Goal: Information Seeking & Learning: Learn about a topic

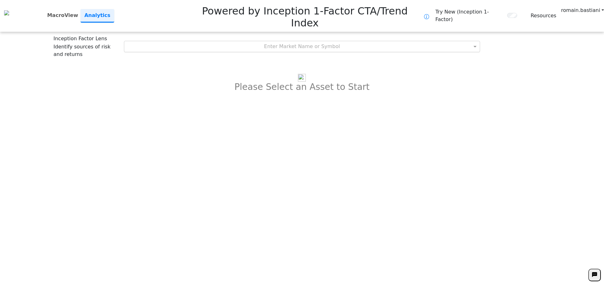
click at [302, 41] on div "Enter Market Name or Symbol" at bounding box center [302, 46] width 356 height 11
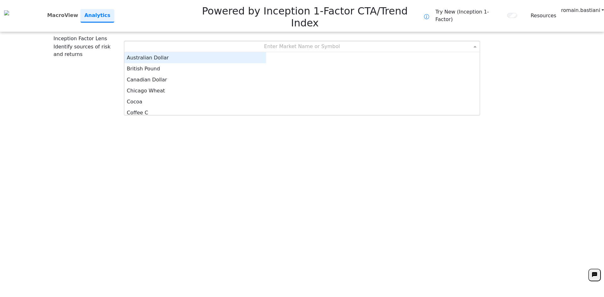
scroll to position [58, 137]
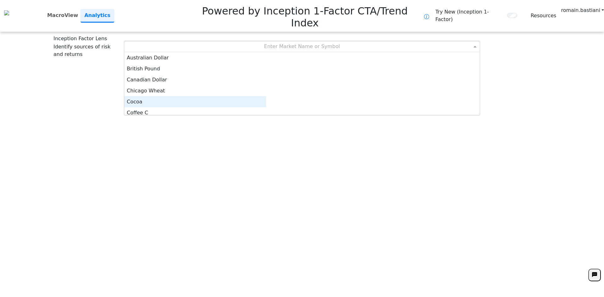
click at [266, 96] on div "Cocoa" at bounding box center [195, 101] width 142 height 11
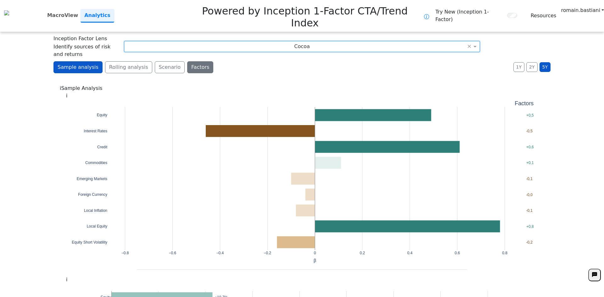
click at [188, 61] on button "Factors" at bounding box center [200, 67] width 26 height 12
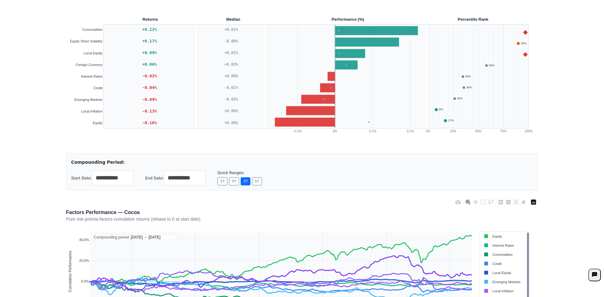
scroll to position [220, 0]
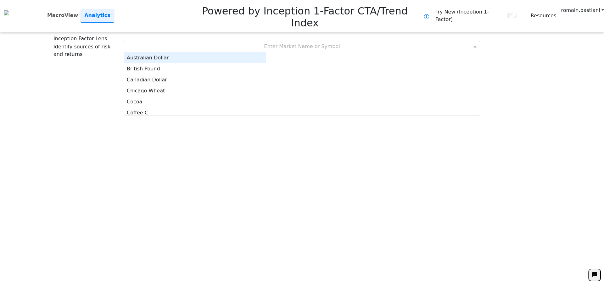
click at [327, 41] on div "Enter Market Name or Symbol" at bounding box center [302, 46] width 357 height 11
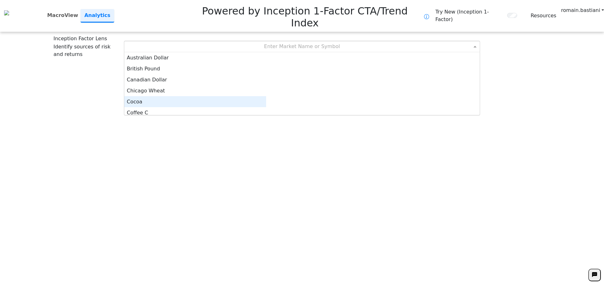
scroll to position [3, 0]
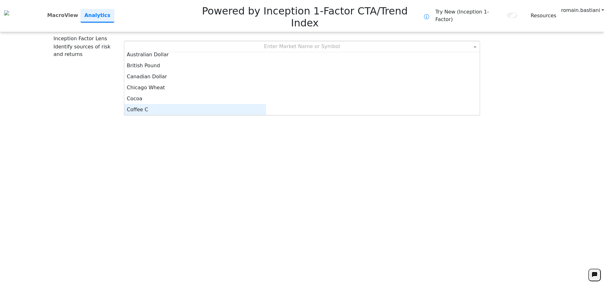
click at [266, 104] on div "Coffee C" at bounding box center [195, 109] width 142 height 11
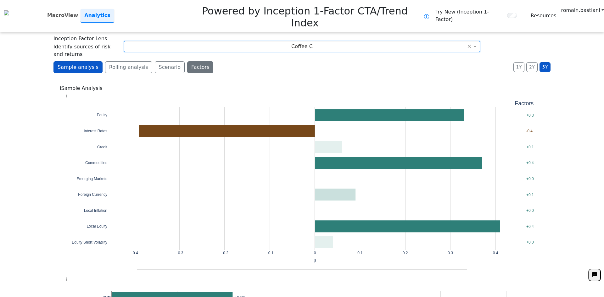
click at [187, 61] on button "Factors" at bounding box center [200, 67] width 26 height 12
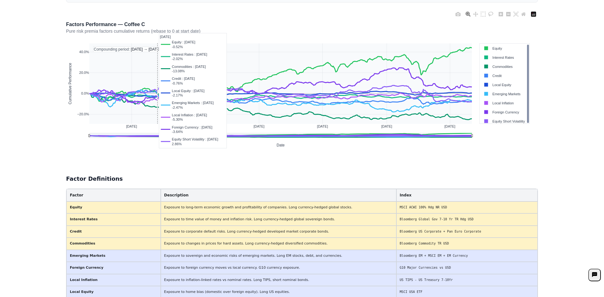
scroll to position [300, 0]
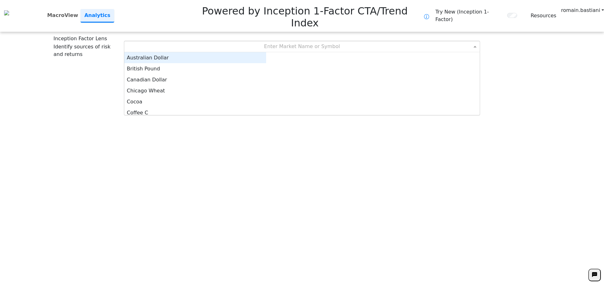
click at [276, 41] on div "Enter Market Name or Symbol" at bounding box center [302, 46] width 356 height 11
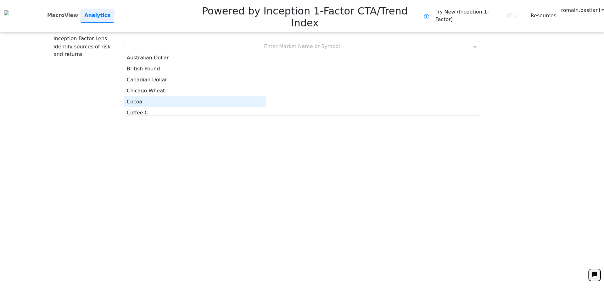
scroll to position [3, 0]
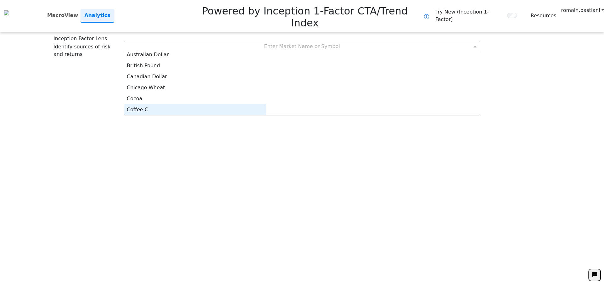
click at [266, 104] on div "Coffee C" at bounding box center [195, 109] width 142 height 11
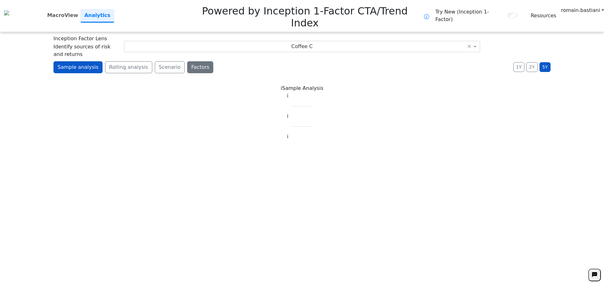
click at [187, 61] on button "Factors" at bounding box center [200, 67] width 26 height 12
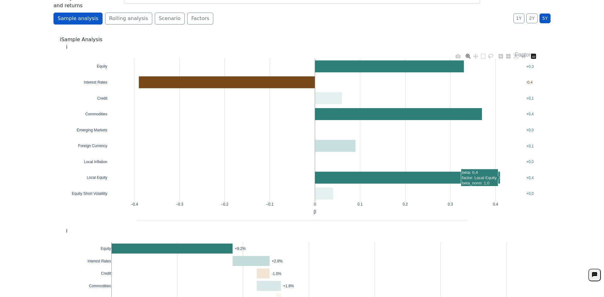
scroll to position [0, 0]
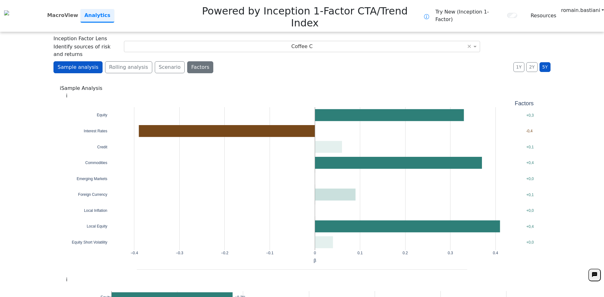
click at [187, 61] on button "Factors" at bounding box center [200, 67] width 26 height 12
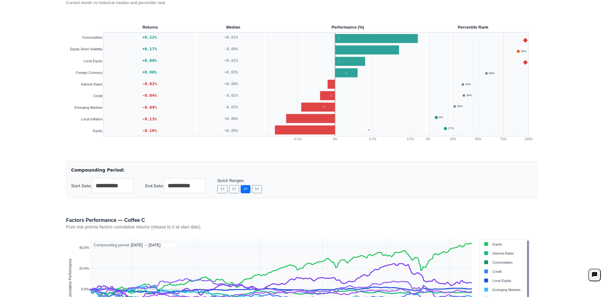
scroll to position [186, 0]
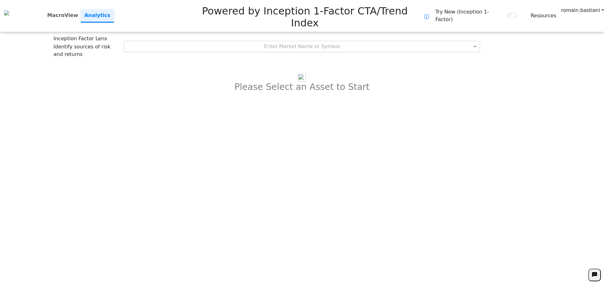
click at [325, 41] on div "Enter Market Name or Symbol" at bounding box center [302, 46] width 356 height 11
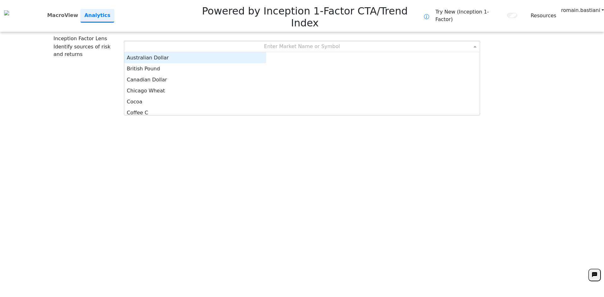
scroll to position [58, 137]
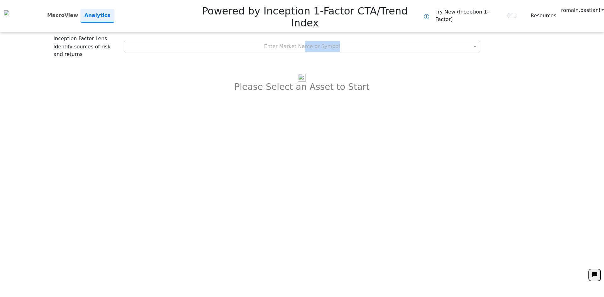
click at [305, 35] on div "Inception Factor Lens Identify sources of risk and returns Enter Market Name or…" at bounding box center [302, 46] width 497 height 23
click at [305, 41] on div "Enter Market Name or Symbol" at bounding box center [302, 46] width 356 height 11
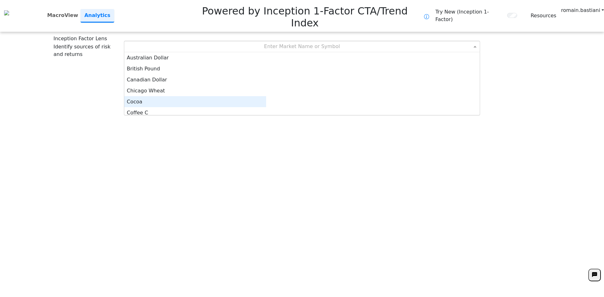
scroll to position [3, 0]
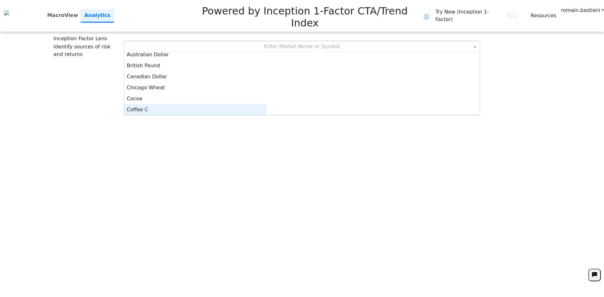
click at [266, 104] on div "Coffee C" at bounding box center [195, 109] width 142 height 11
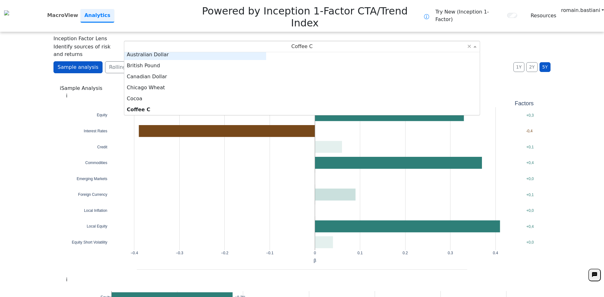
scroll to position [0, 0]
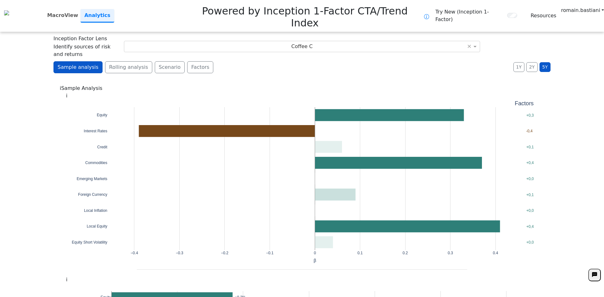
click at [438, 41] on div "Coffee C ×" at bounding box center [302, 46] width 357 height 11
click at [189, 61] on button "Factors" at bounding box center [200, 67] width 26 height 12
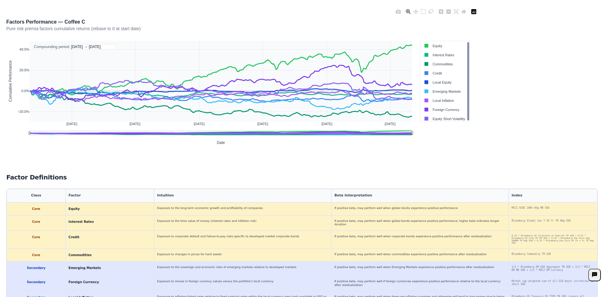
scroll to position [324, 0]
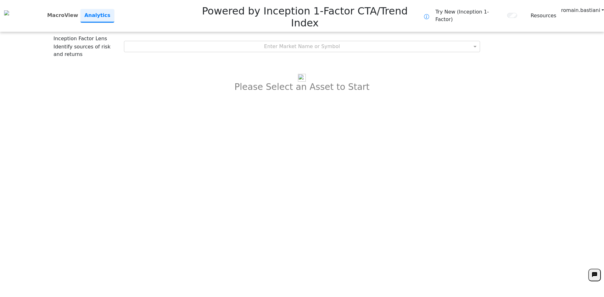
click at [347, 35] on div "Inception Factor Lens Identify sources of risk and returns Enter Market Name or…" at bounding box center [302, 46] width 497 height 23
click at [341, 41] on div "Enter Market Name or Symbol" at bounding box center [302, 46] width 356 height 11
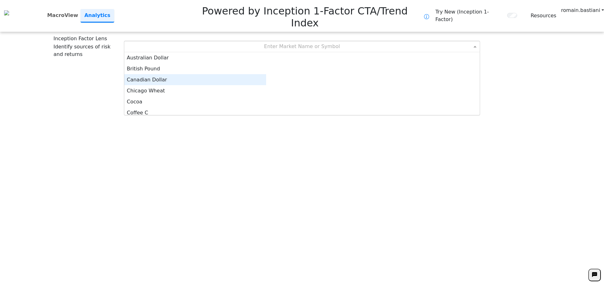
scroll to position [31, 0]
click at [266, 76] on div "Coffee C" at bounding box center [195, 81] width 142 height 11
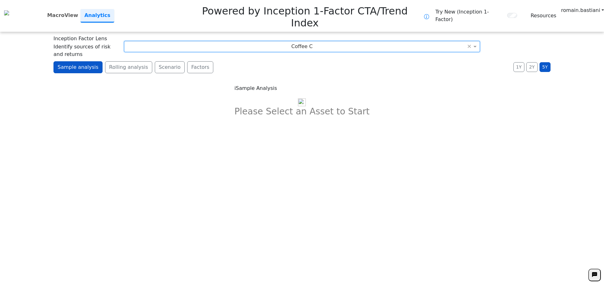
click at [192, 61] on button "Factors" at bounding box center [200, 67] width 26 height 12
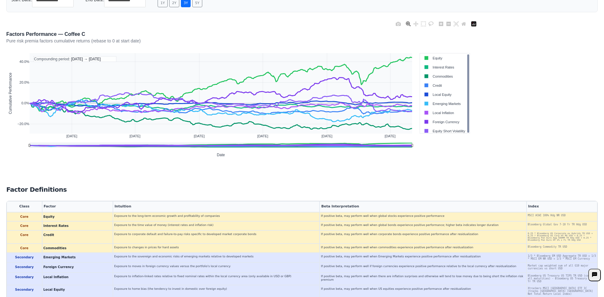
scroll to position [287, 0]
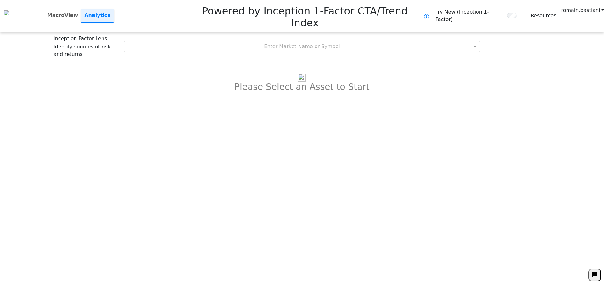
click at [304, 41] on div "Enter Market Name or Symbol" at bounding box center [302, 46] width 356 height 11
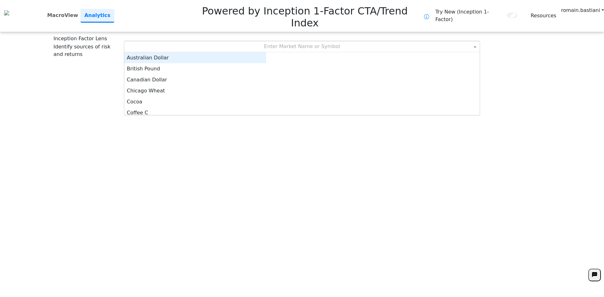
scroll to position [58, 137]
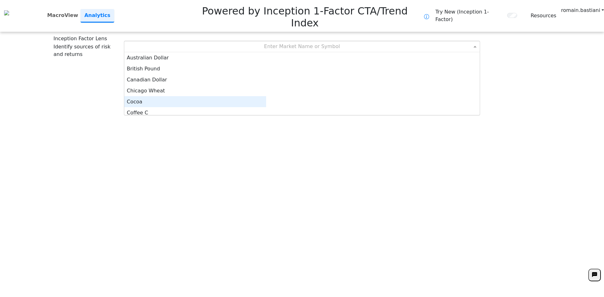
click at [259, 96] on div "Cocoa" at bounding box center [195, 101] width 142 height 11
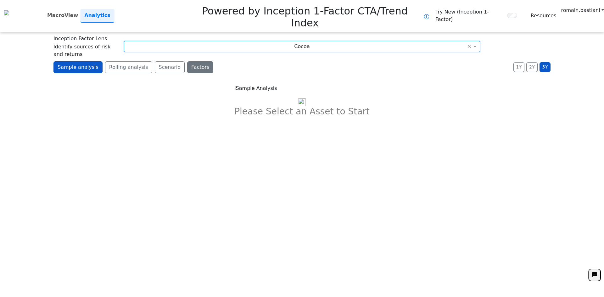
click at [188, 61] on button "Factors" at bounding box center [200, 67] width 26 height 12
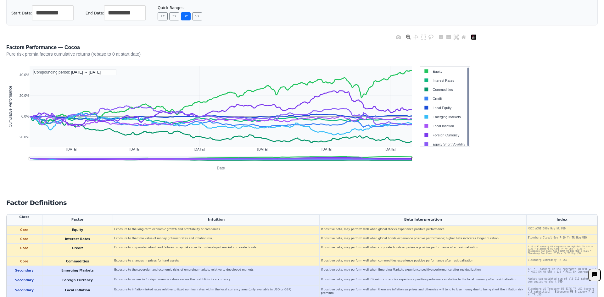
scroll to position [287, 0]
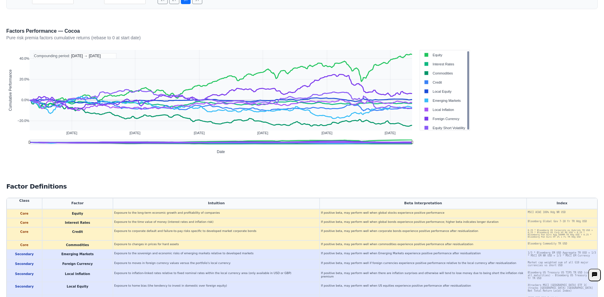
click at [155, 183] on h3 "Factor Definitions" at bounding box center [302, 187] width 592 height 8
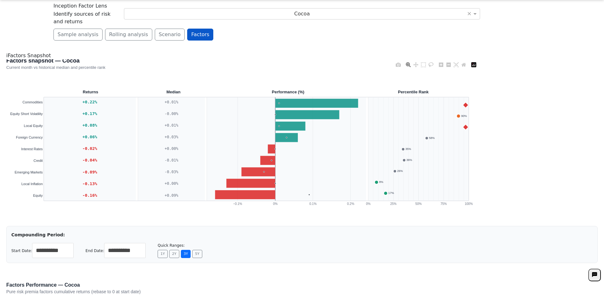
scroll to position [0, 0]
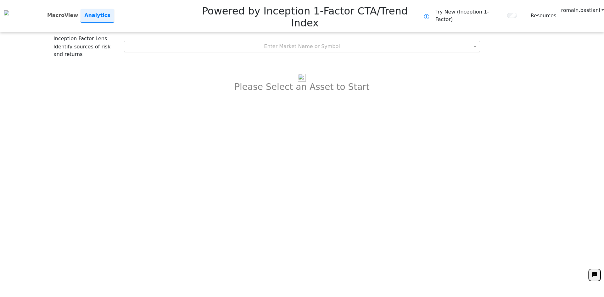
click at [331, 41] on div "Enter Market Name or Symbol" at bounding box center [302, 46] width 357 height 11
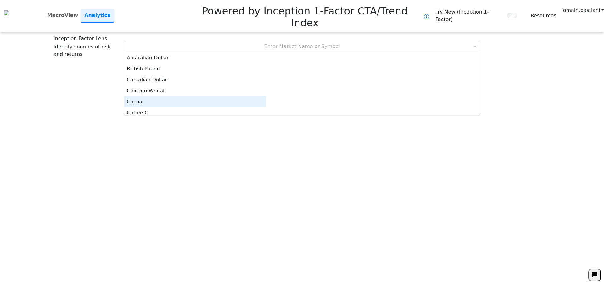
scroll to position [3, 0]
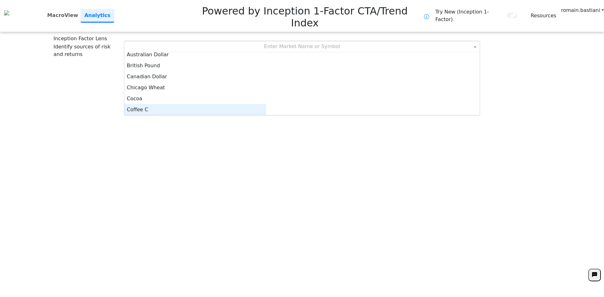
click at [266, 104] on div "Coffee C" at bounding box center [195, 109] width 142 height 11
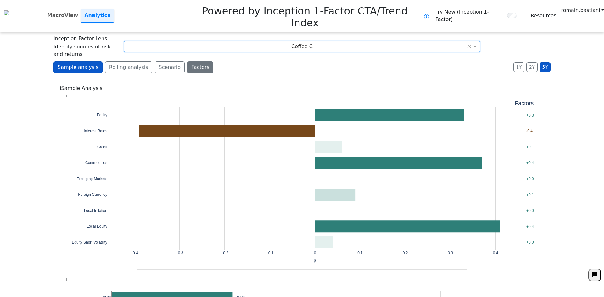
click at [187, 61] on button "Factors" at bounding box center [200, 67] width 26 height 12
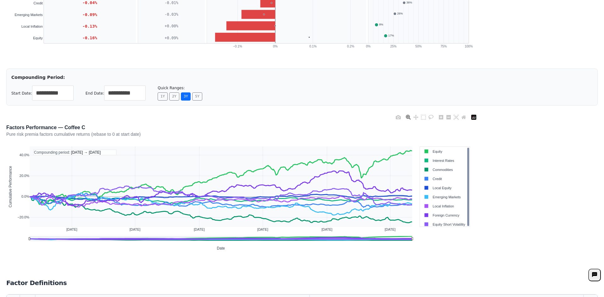
scroll to position [274, 0]
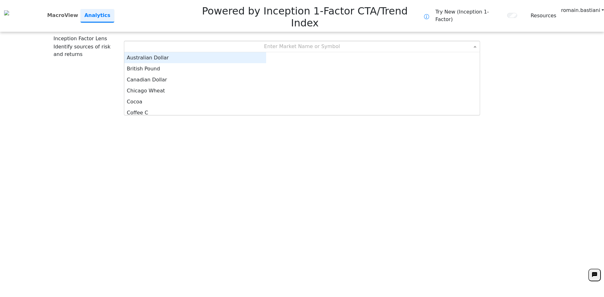
click at [297, 41] on div "Enter Market Name or Symbol" at bounding box center [302, 46] width 356 height 11
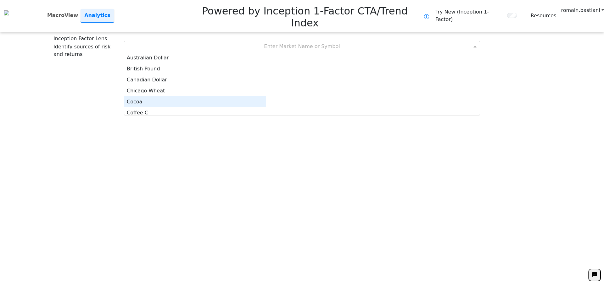
click at [266, 96] on div "Cocoa" at bounding box center [195, 101] width 142 height 11
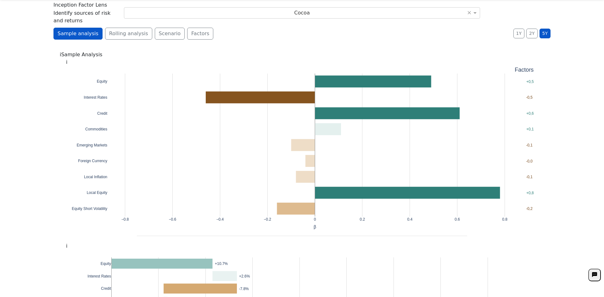
scroll to position [0, 0]
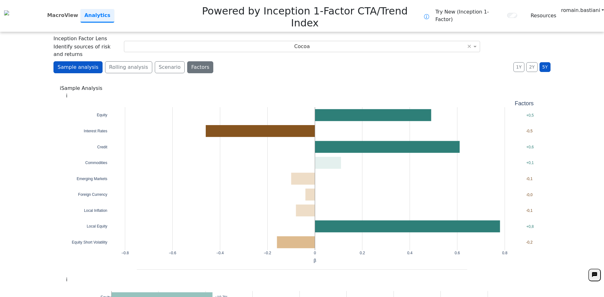
click at [187, 61] on button "Factors" at bounding box center [200, 67] width 26 height 12
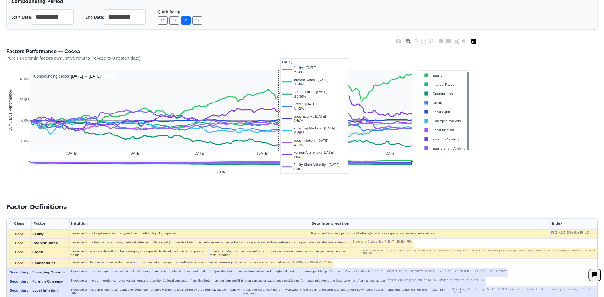
scroll to position [274, 0]
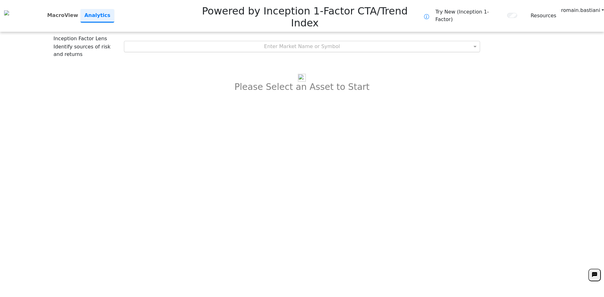
click at [322, 41] on div "Enter Market Name or Symbol" at bounding box center [302, 46] width 356 height 11
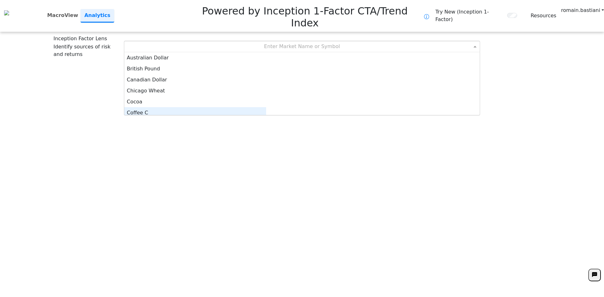
scroll to position [3, 0]
click at [266, 104] on div "Coffee C" at bounding box center [195, 109] width 142 height 11
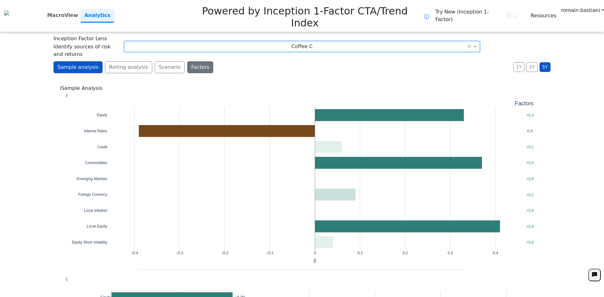
click at [187, 61] on button "Factors" at bounding box center [200, 67] width 26 height 12
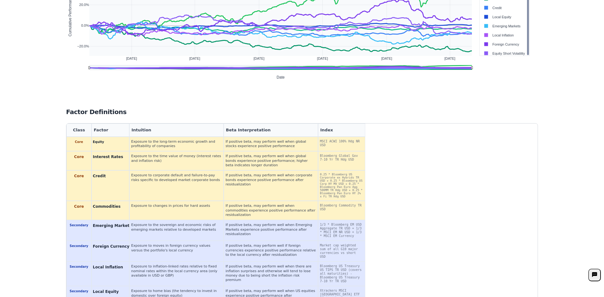
scroll to position [370, 0]
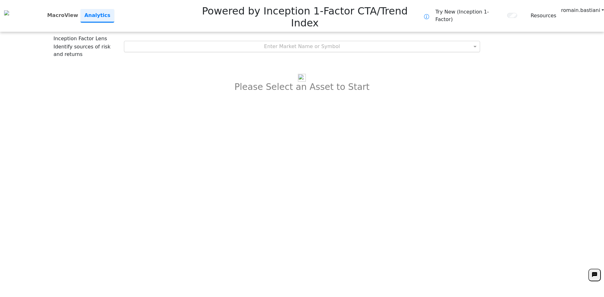
click at [333, 41] on div "Enter Market Name or Symbol" at bounding box center [302, 46] width 356 height 11
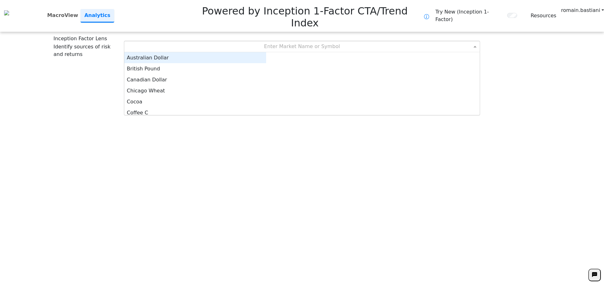
scroll to position [58, 137]
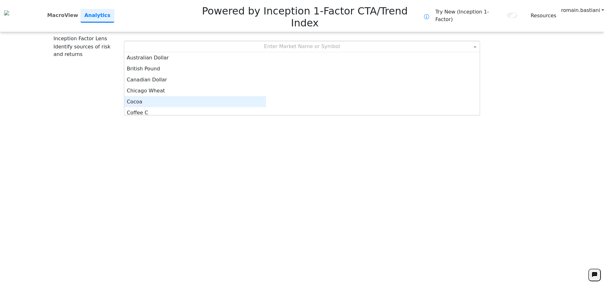
click at [266, 96] on div "Cocoa" at bounding box center [195, 101] width 142 height 11
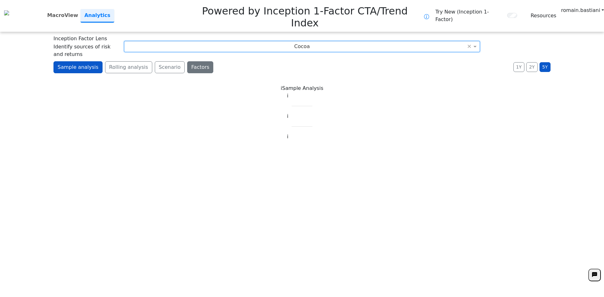
click at [187, 61] on button "Factors" at bounding box center [200, 67] width 26 height 12
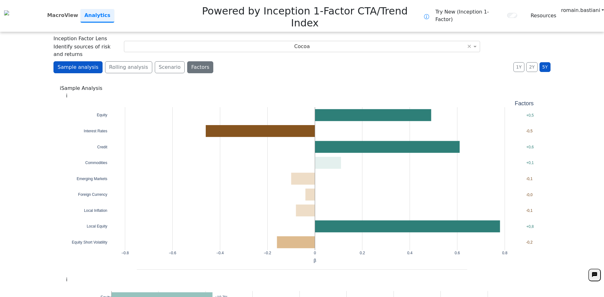
click at [187, 61] on button "Factors" at bounding box center [200, 67] width 26 height 12
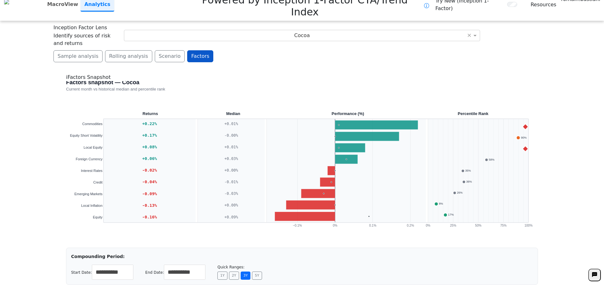
scroll to position [0, 0]
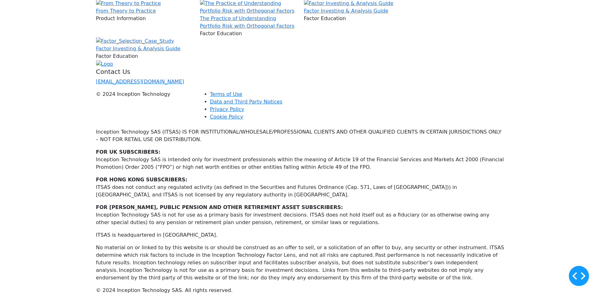
scroll to position [315, 0]
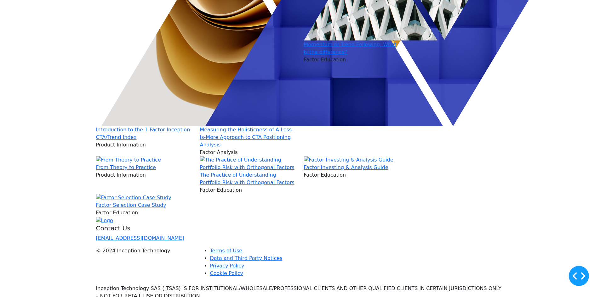
scroll to position [252, 0]
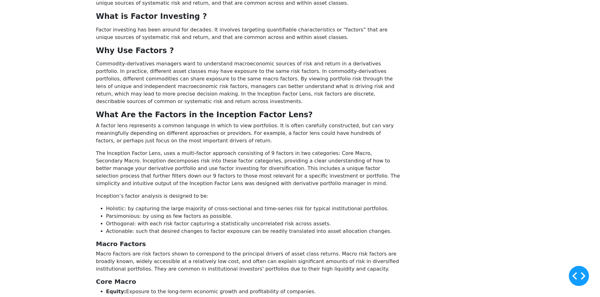
scroll to position [63, 0]
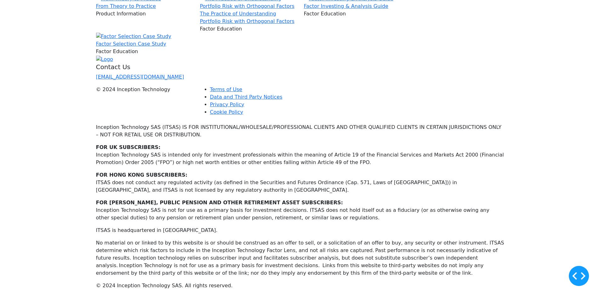
scroll to position [472, 0]
click at [155, 47] on link "Factor Selection Case Study" at bounding box center [131, 44] width 70 height 6
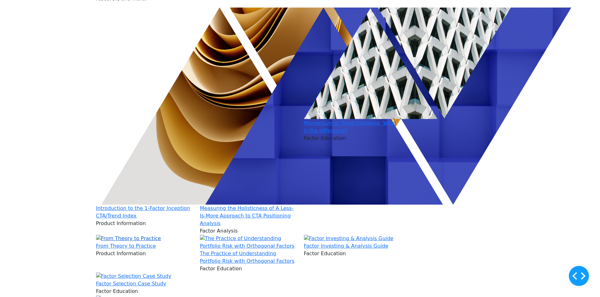
scroll to position [220, 0]
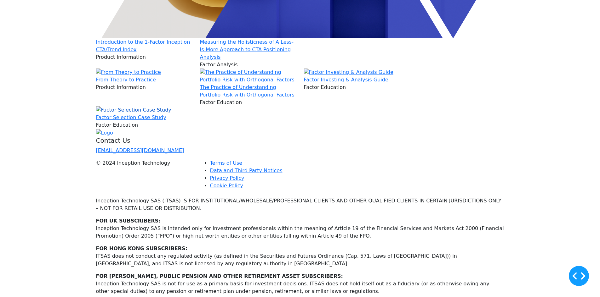
click at [152, 114] on img at bounding box center [133, 110] width 75 height 8
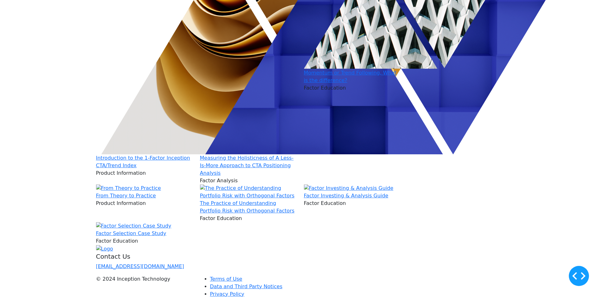
scroll to position [252, 0]
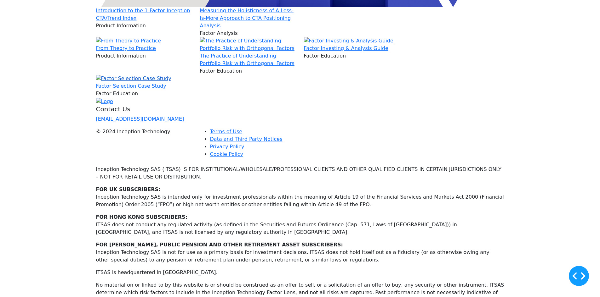
click at [171, 82] on img at bounding box center [133, 79] width 75 height 8
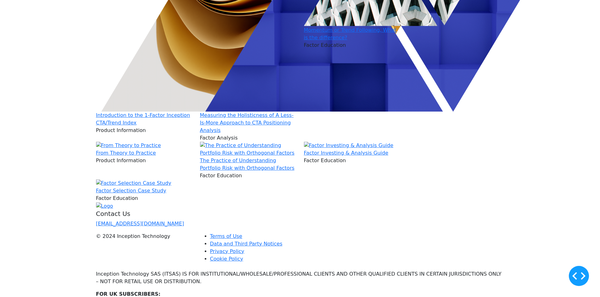
scroll to position [220, 0]
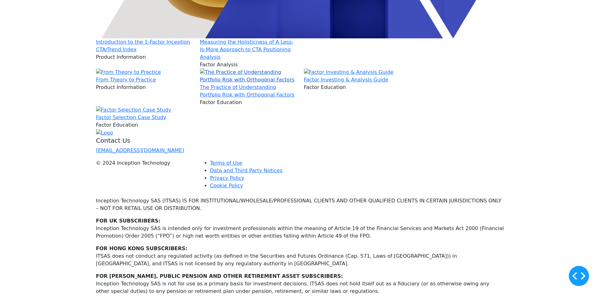
click at [236, 84] on img at bounding box center [248, 76] width 96 height 15
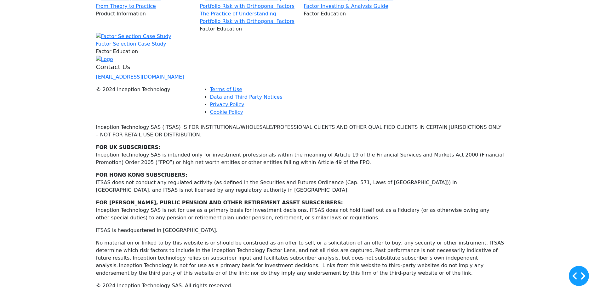
scroll to position [315, 0]
click at [341, 9] on link "Factor Investing & Analysis Guide" at bounding box center [346, 6] width 84 height 6
click at [162, 40] on img at bounding box center [133, 37] width 75 height 8
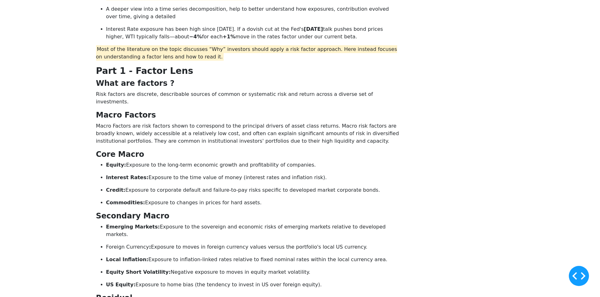
scroll to position [252, 0]
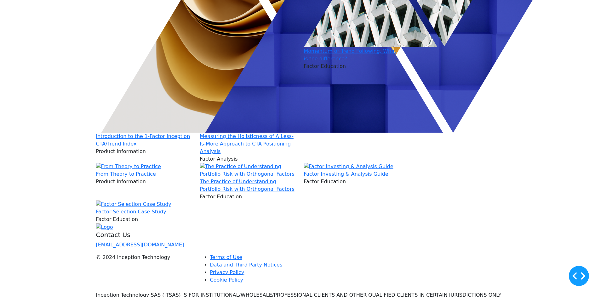
scroll to position [252, 0]
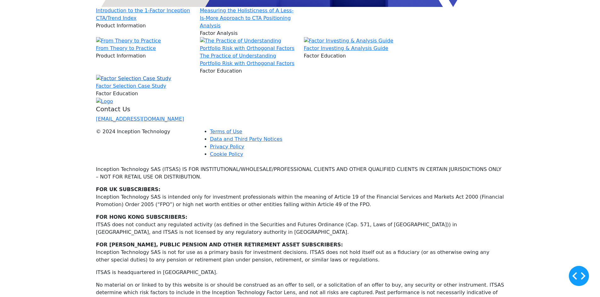
click at [110, 82] on img at bounding box center [133, 79] width 75 height 8
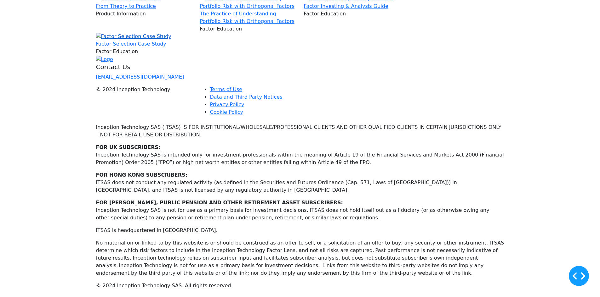
scroll to position [346, 0]
click at [162, 40] on img at bounding box center [133, 37] width 75 height 8
click at [130, 48] on div "Factor Selection Case Study" at bounding box center [144, 44] width 96 height 8
click at [132, 47] on link "Factor Selection Case Study" at bounding box center [131, 44] width 70 height 6
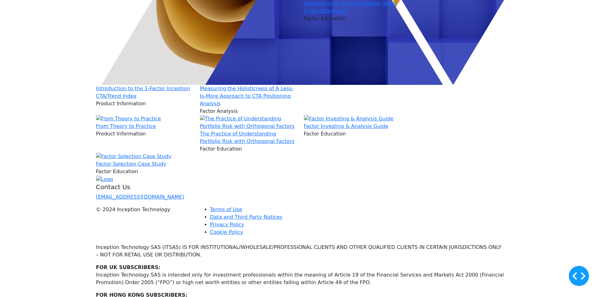
scroll to position [220, 0]
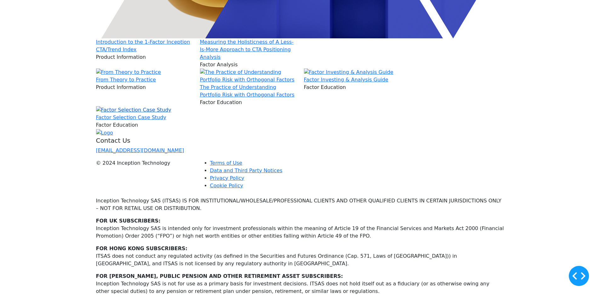
click at [148, 114] on img at bounding box center [133, 110] width 75 height 8
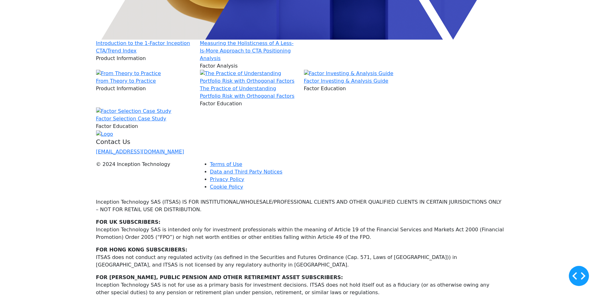
scroll to position [220, 0]
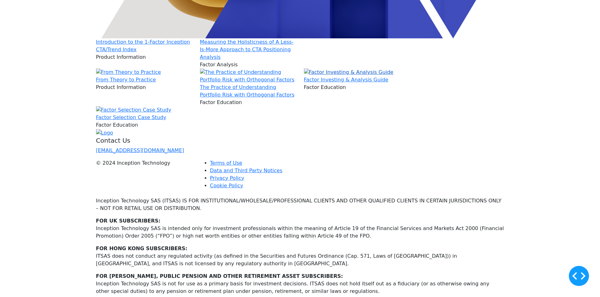
click at [330, 76] on img at bounding box center [348, 73] width 89 height 8
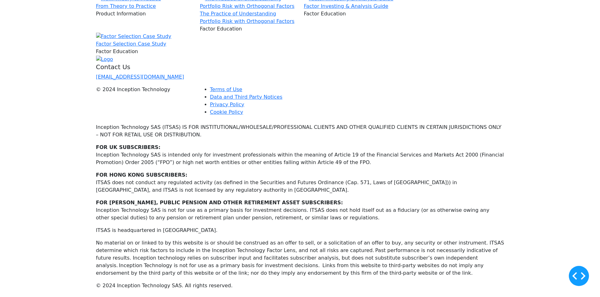
scroll to position [409, 0]
click at [178, 48] on div "Factor Selection Case Study" at bounding box center [144, 44] width 96 height 8
click at [163, 47] on link "Factor Selection Case Study" at bounding box center [131, 44] width 70 height 6
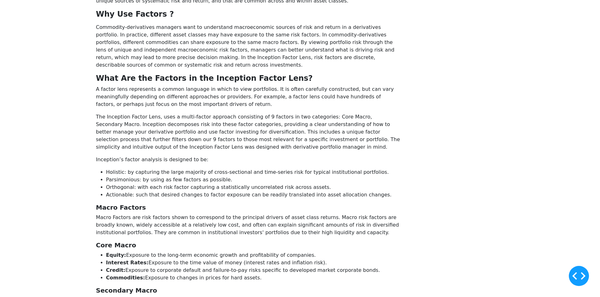
scroll to position [252, 0]
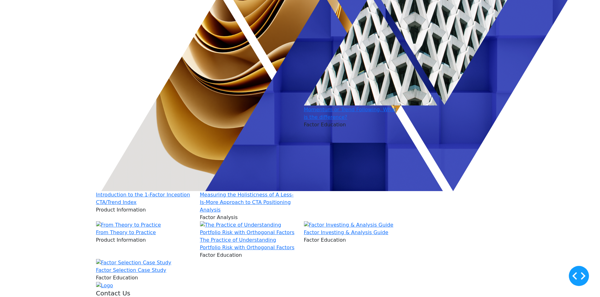
scroll to position [189, 0]
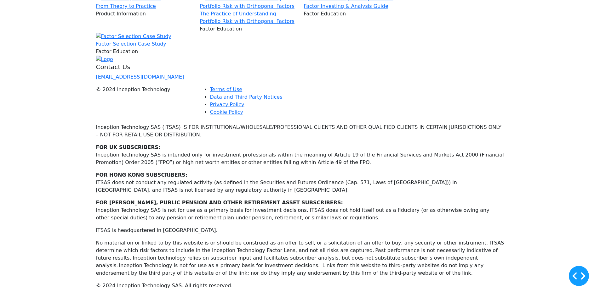
scroll to position [315, 0]
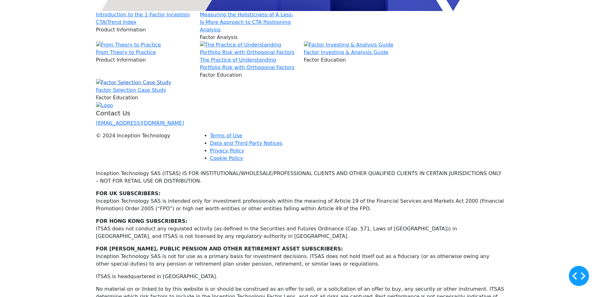
scroll to position [315, 0]
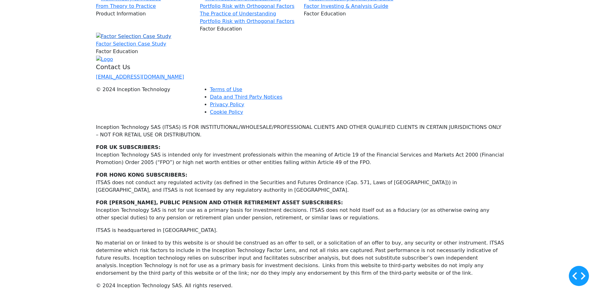
click at [155, 40] on img at bounding box center [133, 37] width 75 height 8
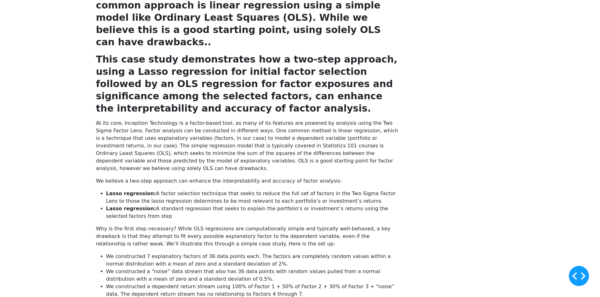
scroll to position [94, 0]
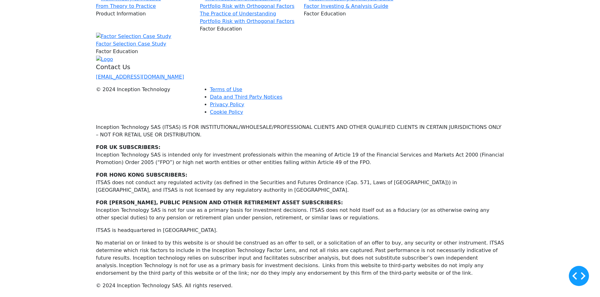
scroll to position [315, 0]
click at [140, 40] on img at bounding box center [133, 37] width 75 height 8
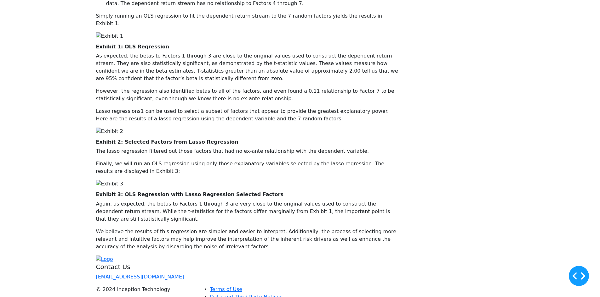
scroll to position [220, 0]
